Goal: Task Accomplishment & Management: Use online tool/utility

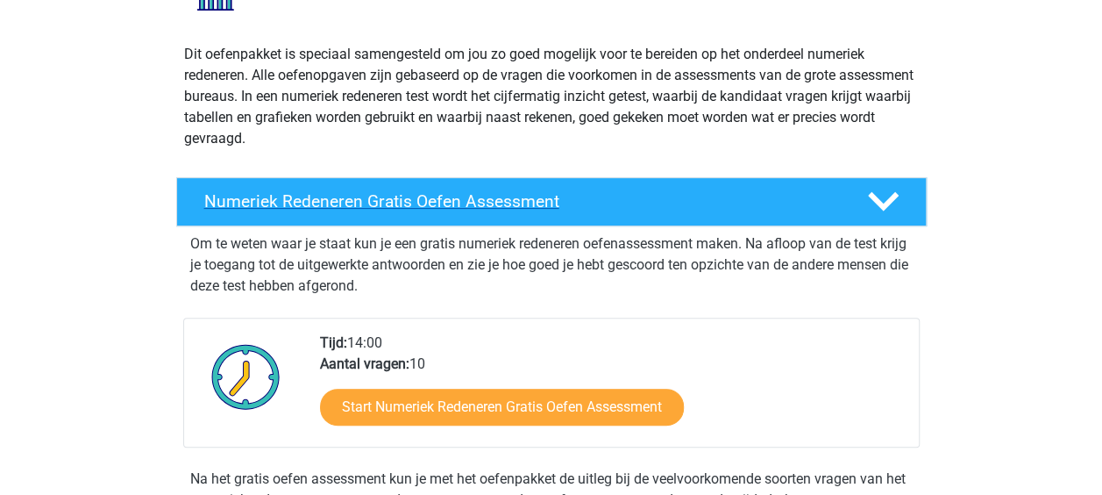
scroll to position [263, 0]
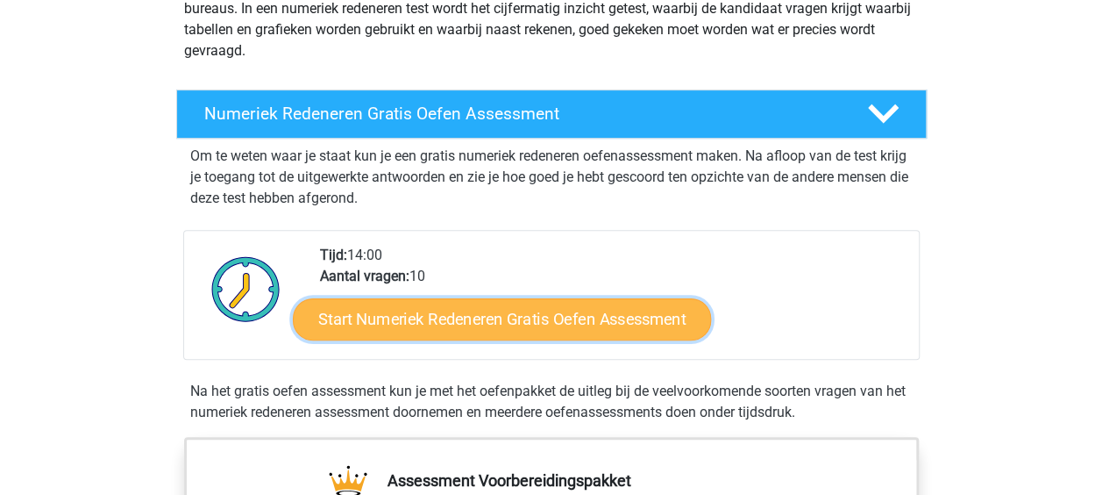
click at [334, 319] on link "Start Numeriek Redeneren Gratis Oefen Assessment" at bounding box center [502, 318] width 418 height 42
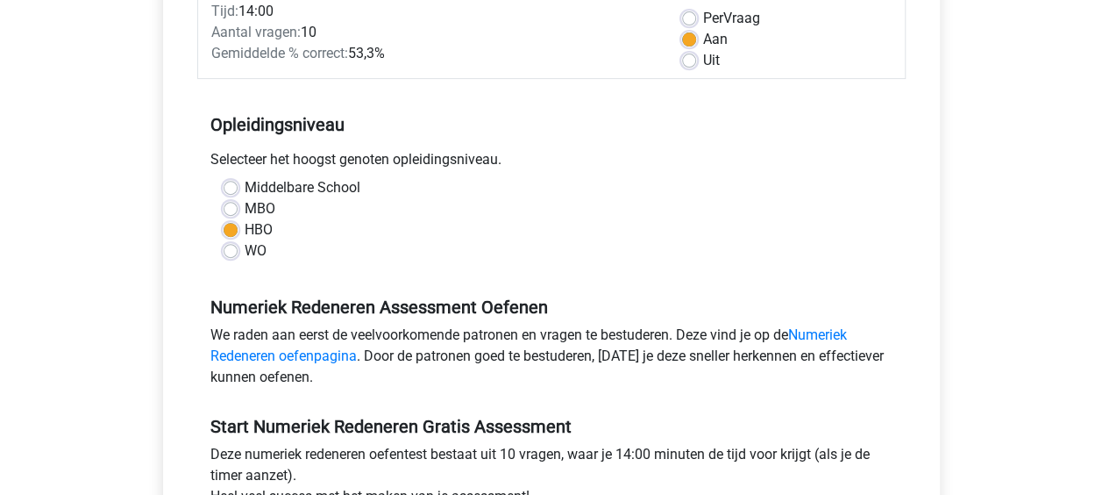
scroll to position [438, 0]
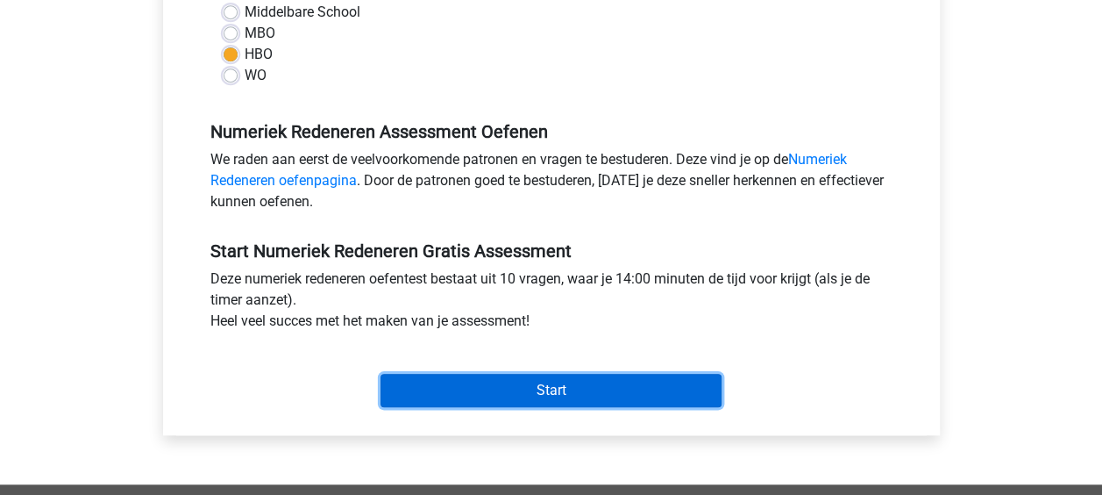
click at [438, 374] on input "Start" at bounding box center [551, 390] width 341 height 33
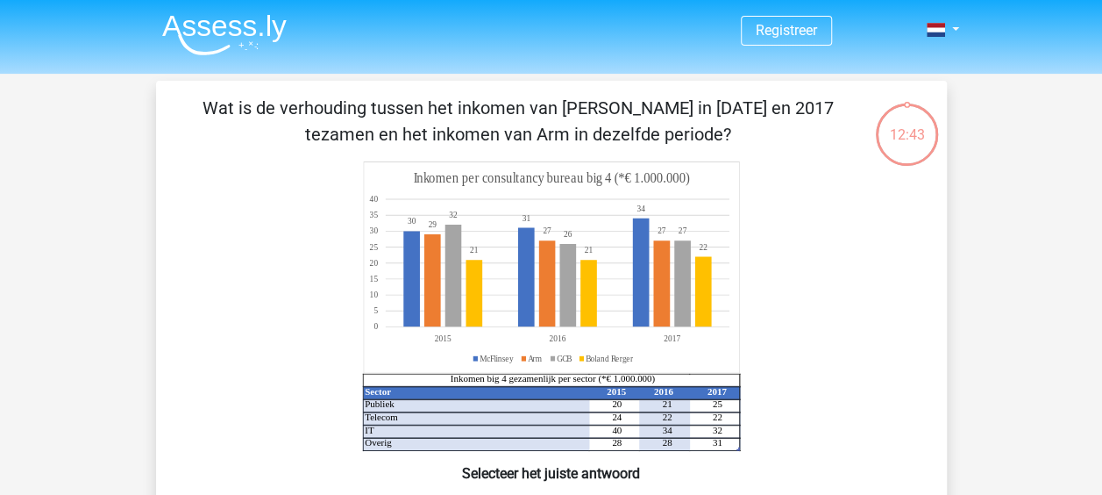
scroll to position [88, 0]
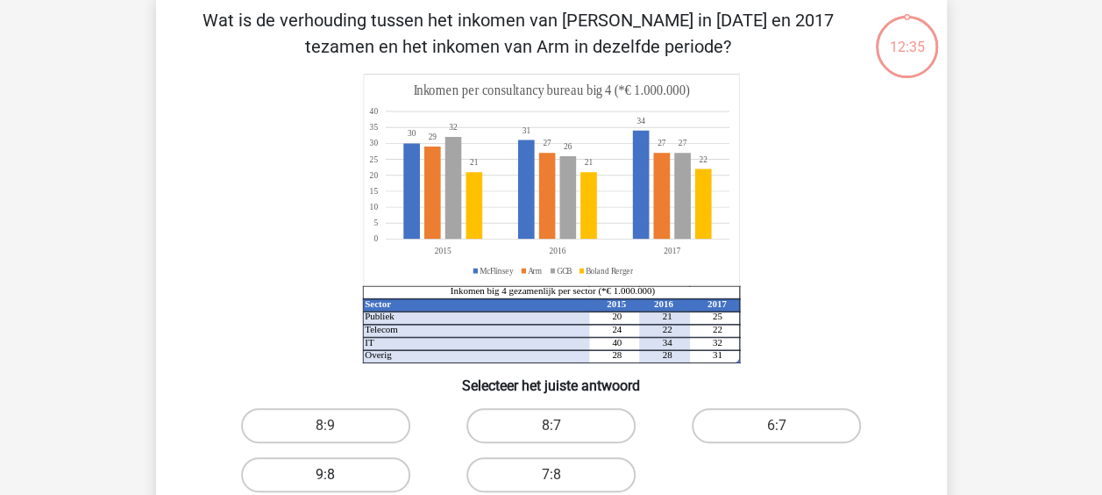
click at [360, 491] on label "9:8" at bounding box center [325, 474] width 169 height 35
click at [337, 486] on input "9:8" at bounding box center [330, 479] width 11 height 11
radio input "true"
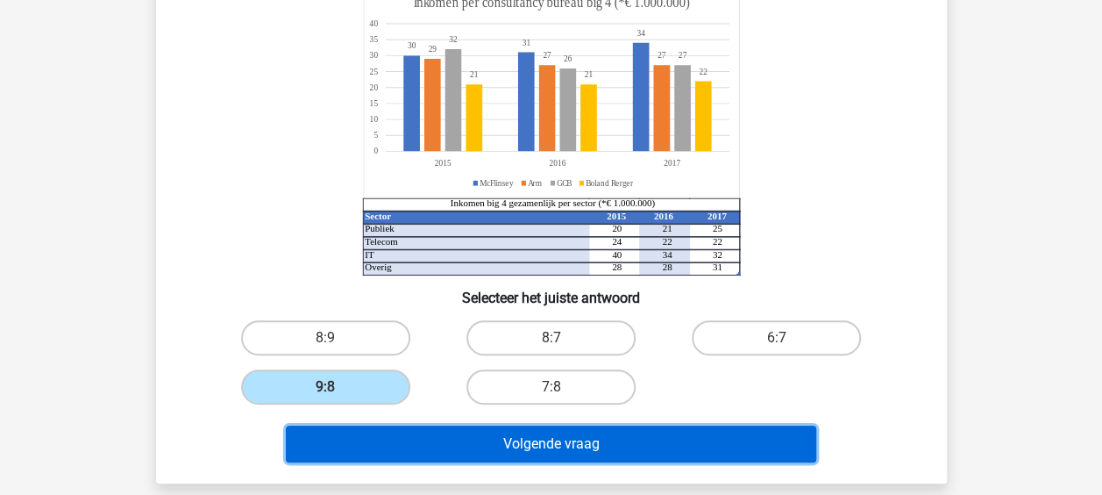
click at [485, 449] on button "Volgende vraag" at bounding box center [551, 443] width 531 height 37
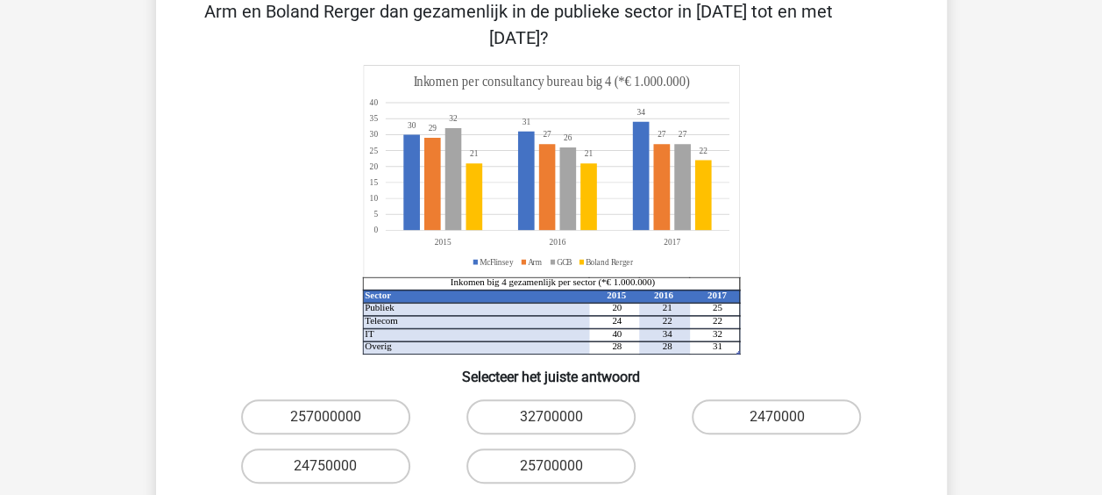
scroll to position [81, 0]
